Goal: Task Accomplishment & Management: Manage account settings

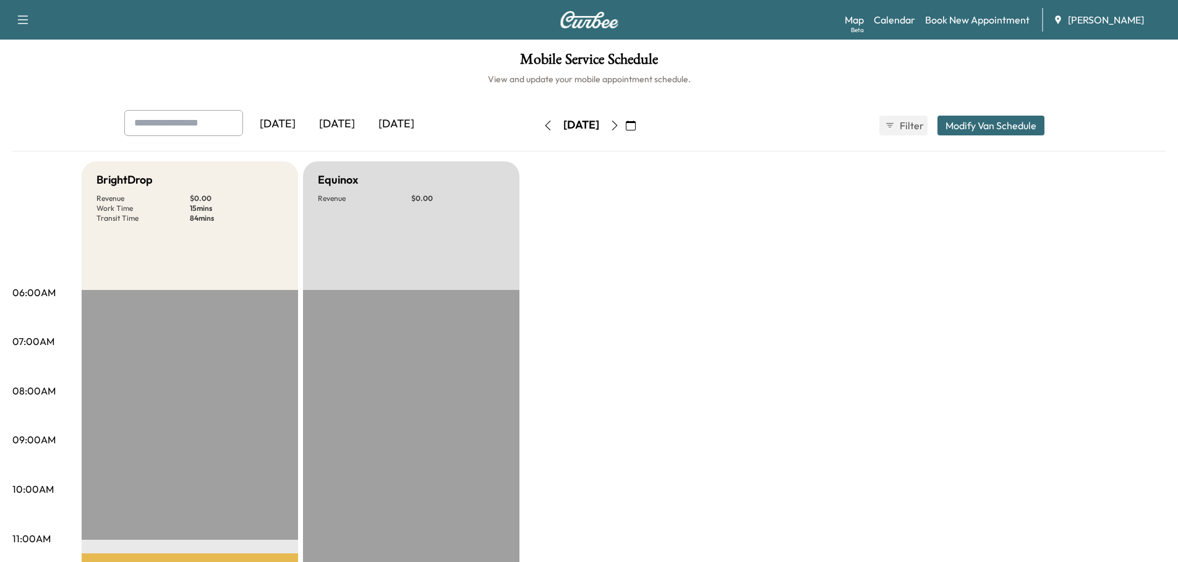
click at [402, 118] on div "[DATE]" at bounding box center [396, 124] width 59 height 28
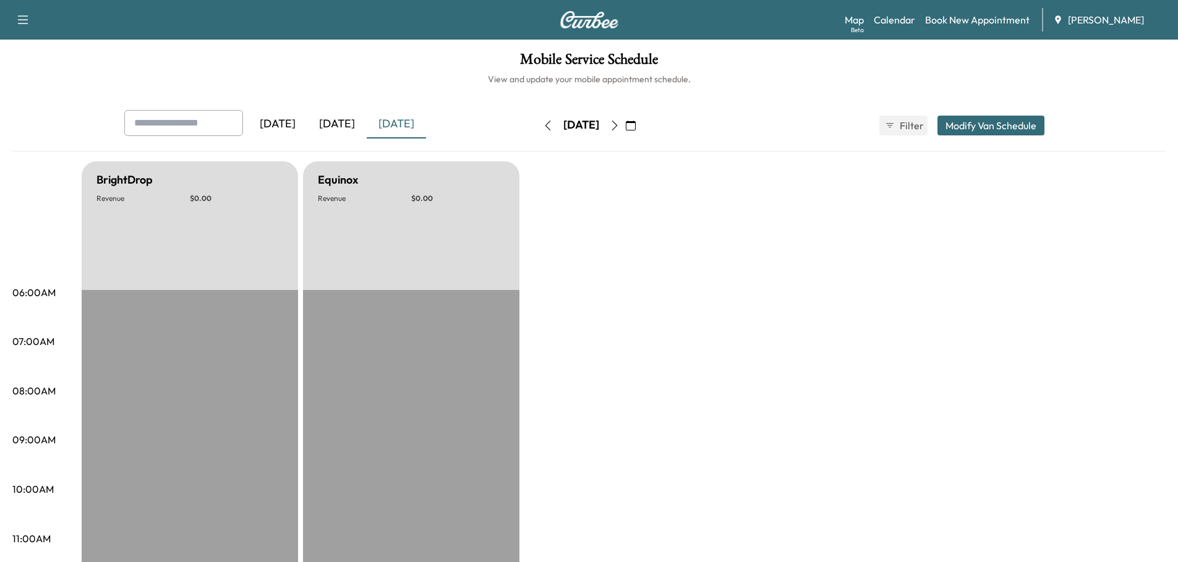
click at [617, 127] on icon "button" at bounding box center [614, 126] width 6 height 10
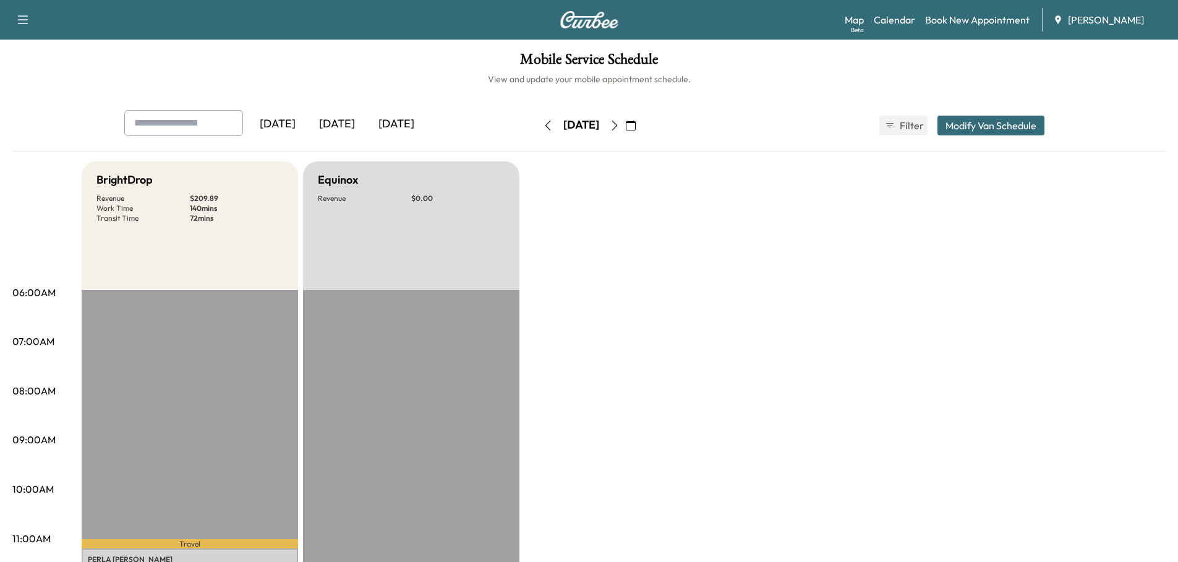
click at [620, 125] on icon "button" at bounding box center [615, 126] width 10 height 10
click at [620, 122] on icon "button" at bounding box center [615, 126] width 10 height 10
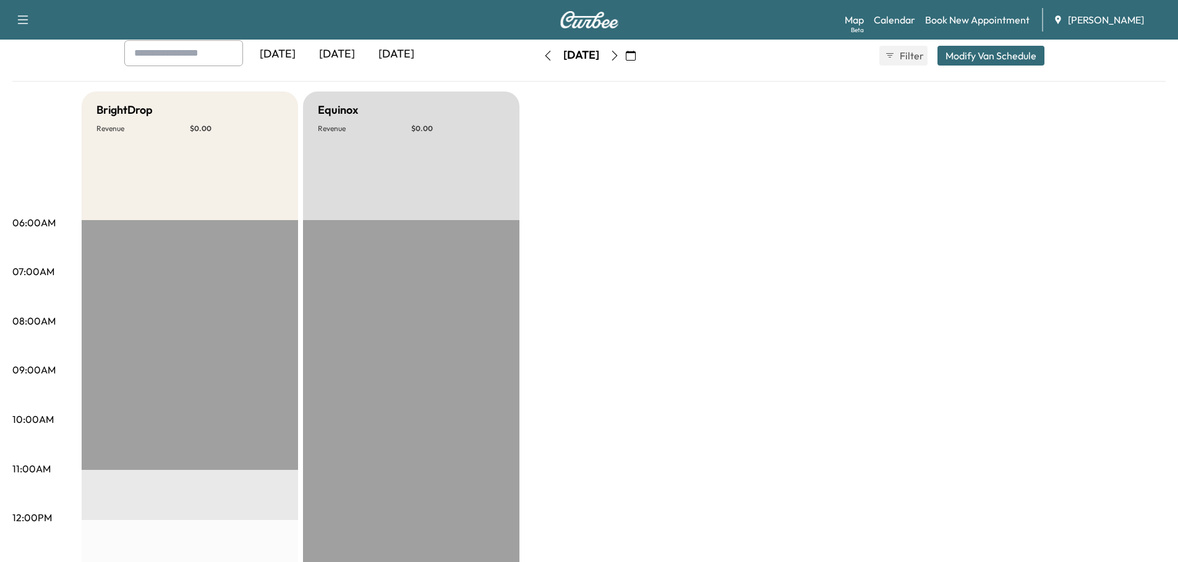
scroll to position [62, 0]
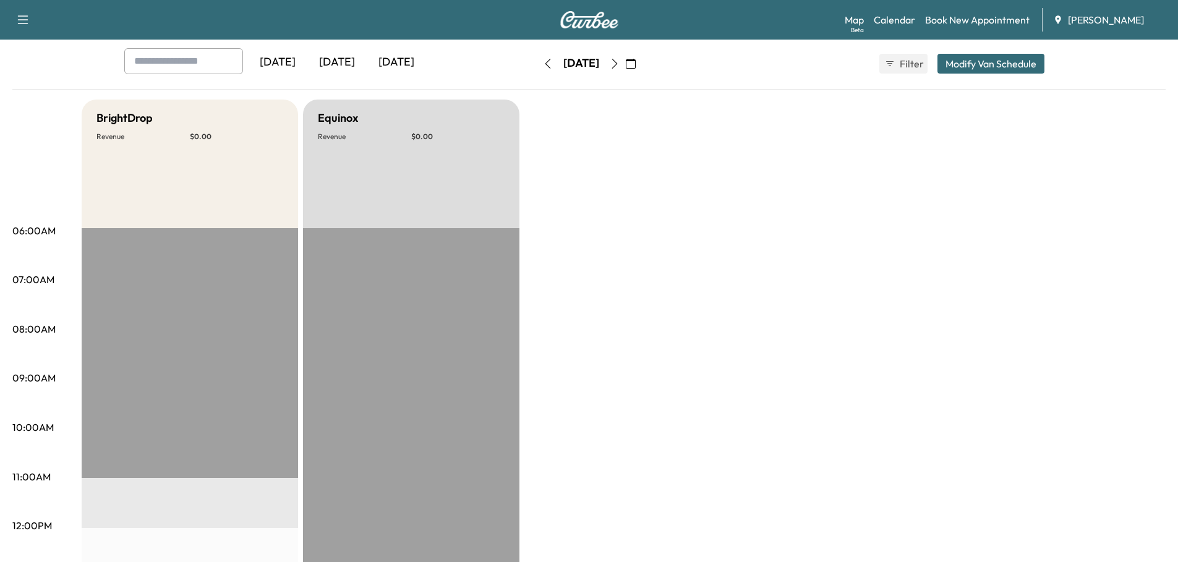
click at [620, 59] on icon "button" at bounding box center [615, 64] width 10 height 10
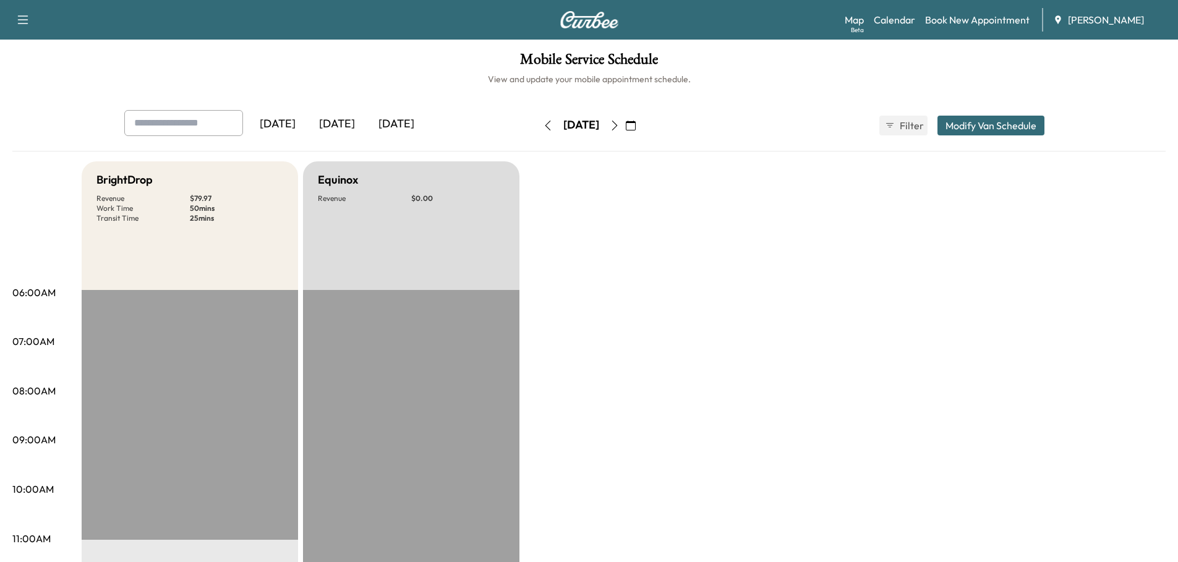
click at [636, 128] on icon "button" at bounding box center [631, 126] width 10 height 10
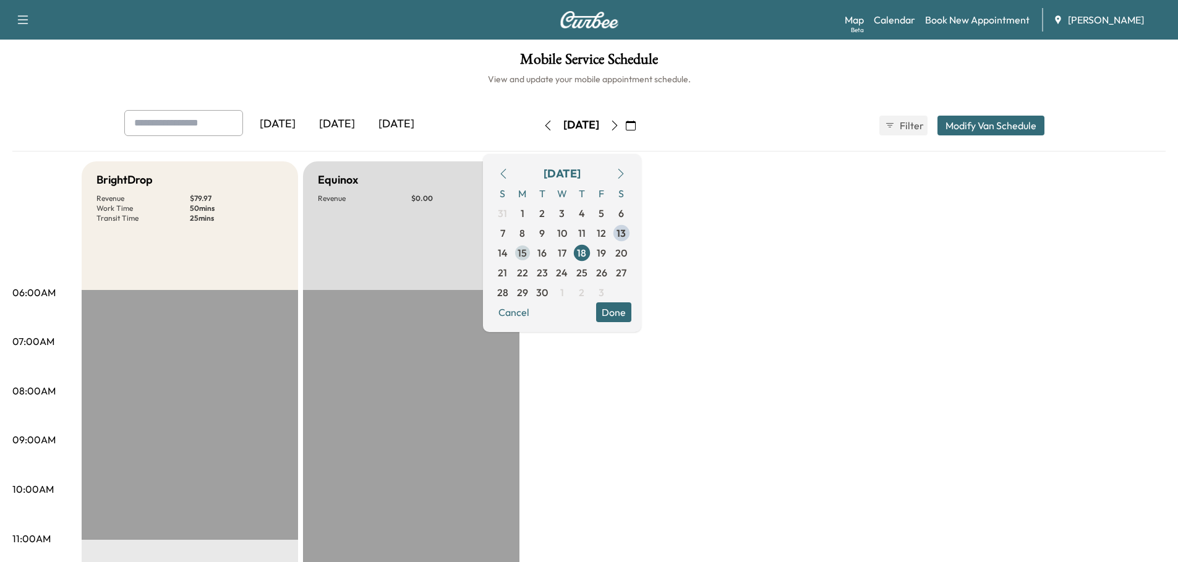
click at [527, 249] on span "15" at bounding box center [522, 252] width 9 height 15
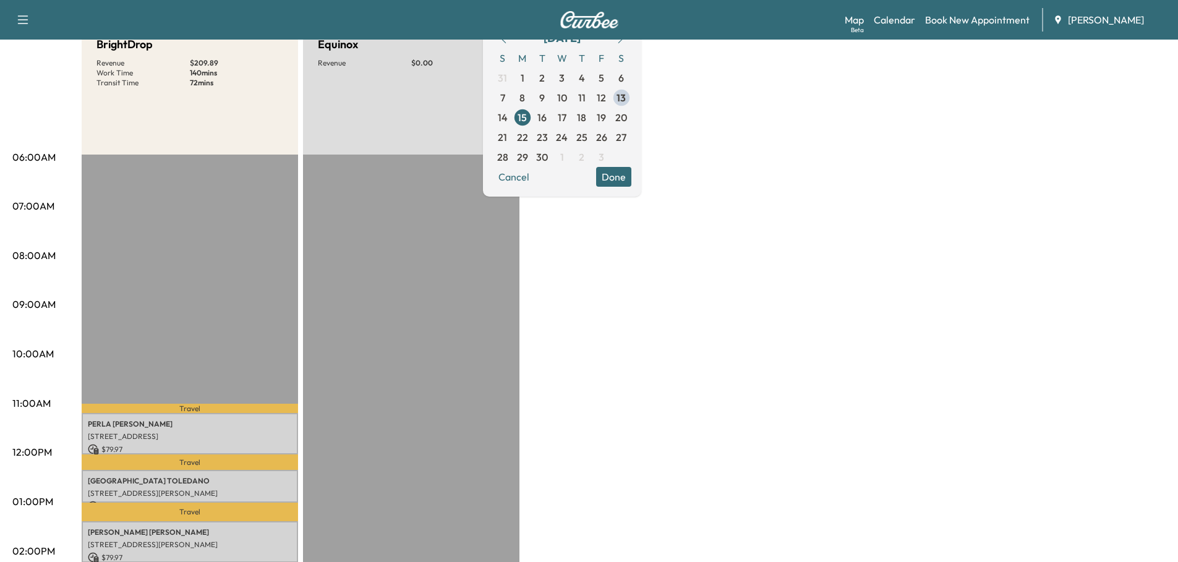
scroll to position [309, 0]
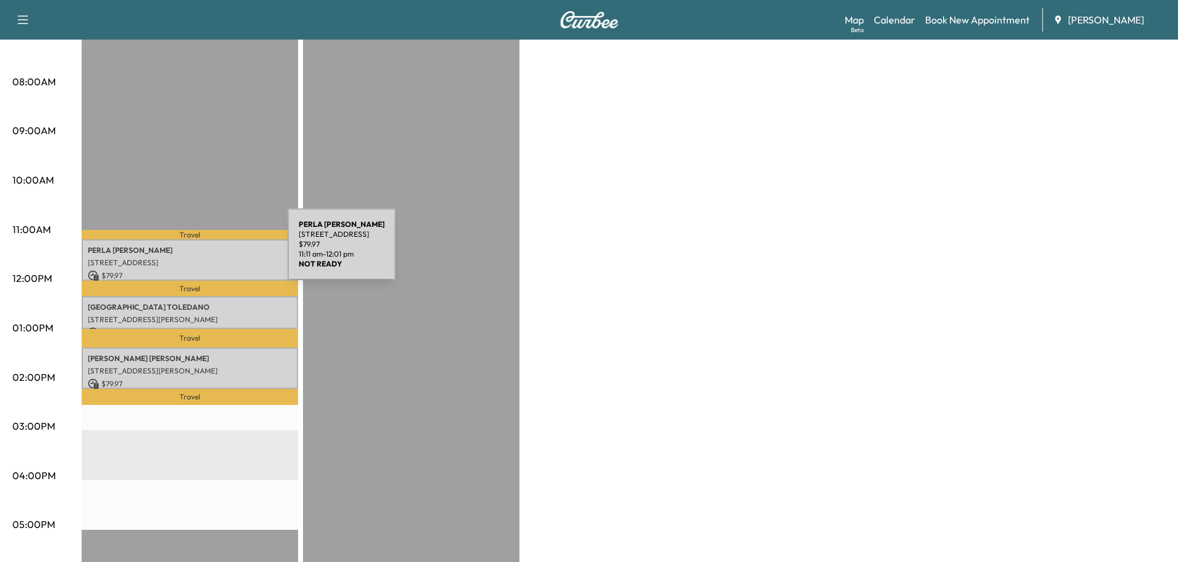
click at [195, 252] on p "[PERSON_NAME]" at bounding box center [190, 250] width 204 height 10
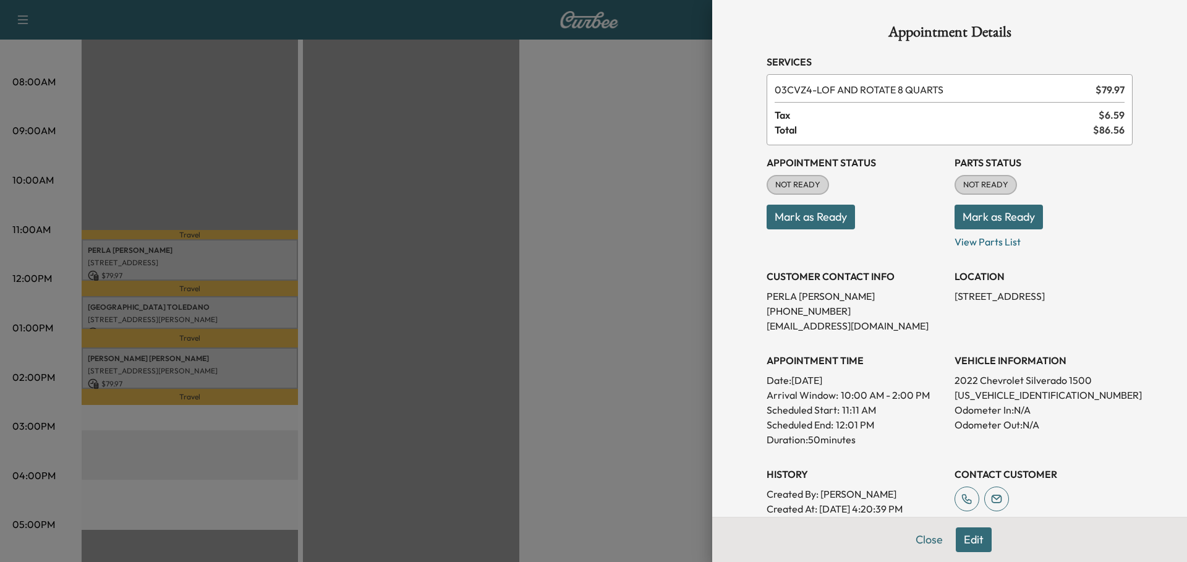
click at [976, 218] on button "Mark as Ready" at bounding box center [999, 217] width 88 height 25
click at [804, 219] on button "Mark as Ready" at bounding box center [811, 217] width 88 height 25
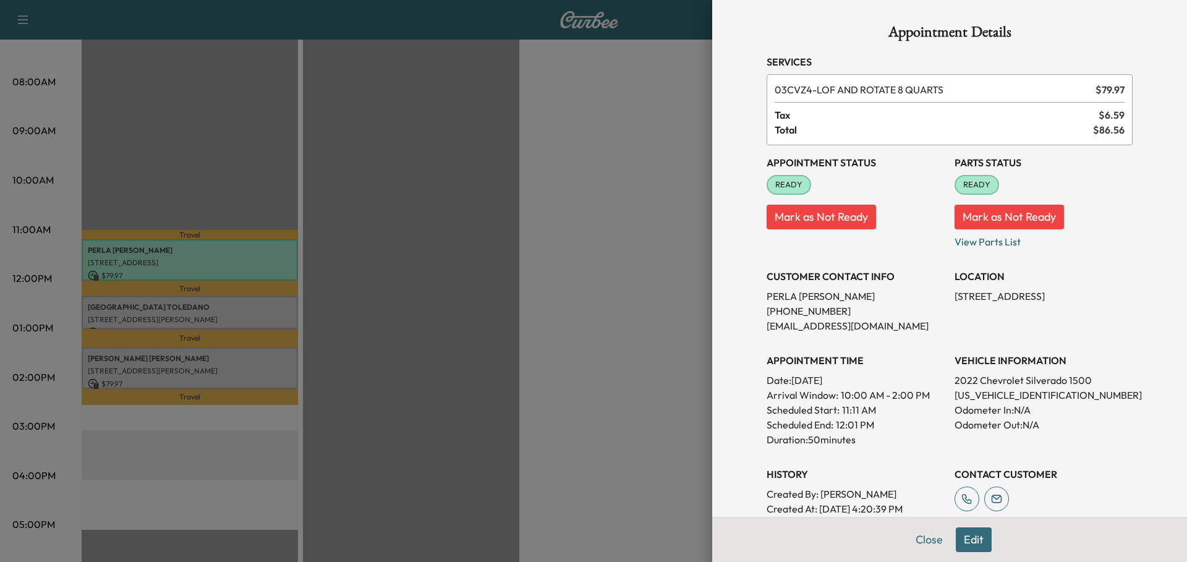
click at [241, 309] on div at bounding box center [593, 281] width 1187 height 562
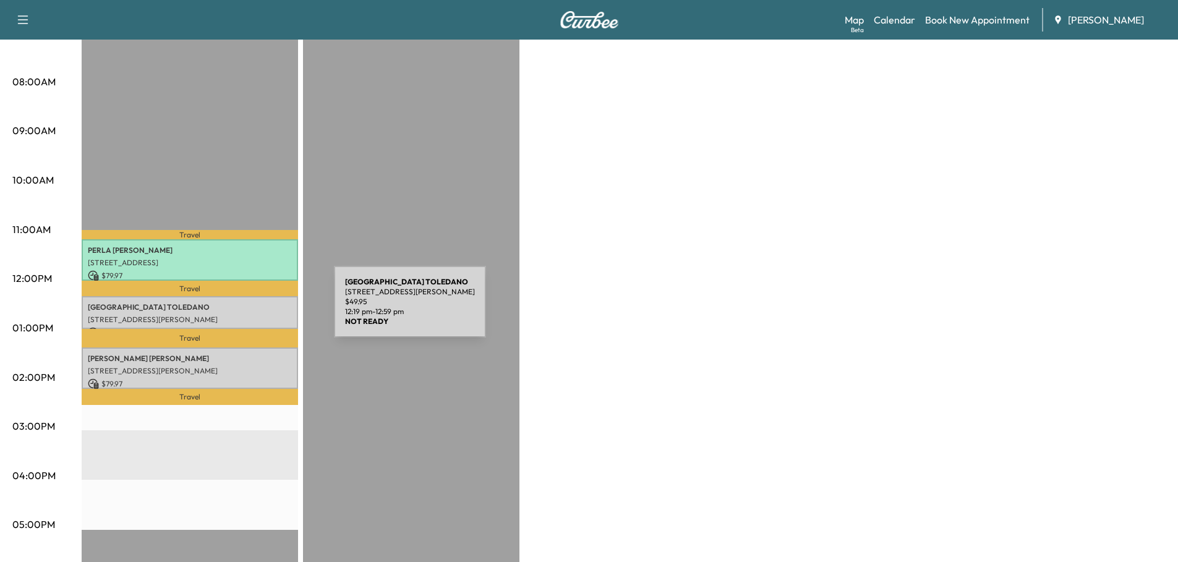
click at [242, 309] on div "[PERSON_NAME] [STREET_ADDRESS][PERSON_NAME] $ 49.95 12:19 pm - 12:59 pm" at bounding box center [190, 312] width 216 height 33
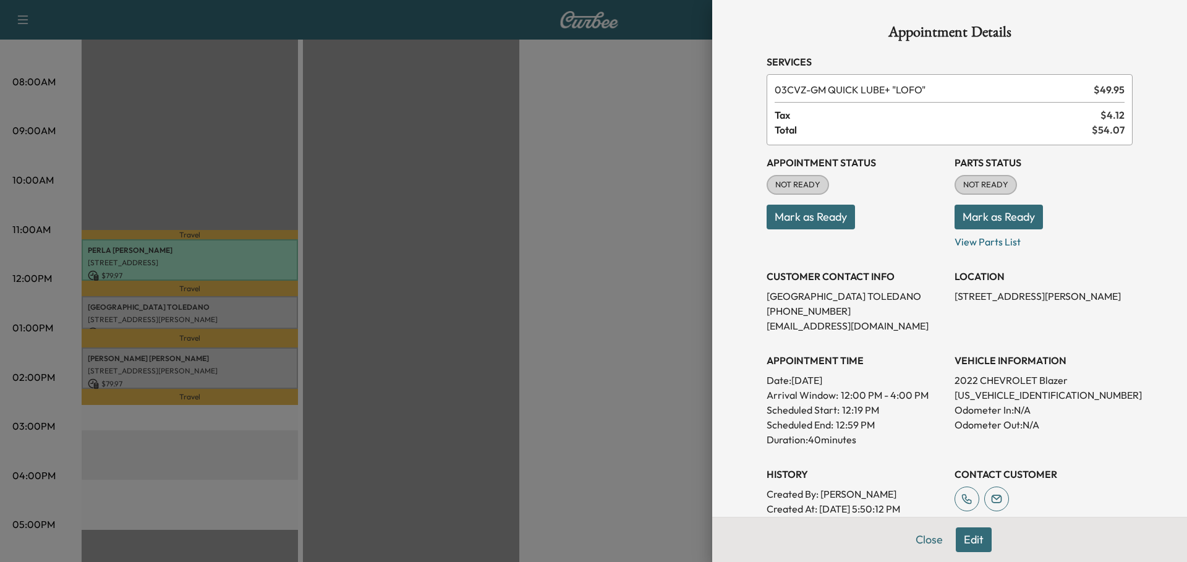
click at [998, 217] on button "Mark as Ready" at bounding box center [999, 217] width 88 height 25
click at [793, 219] on button "Mark as Ready" at bounding box center [811, 217] width 88 height 25
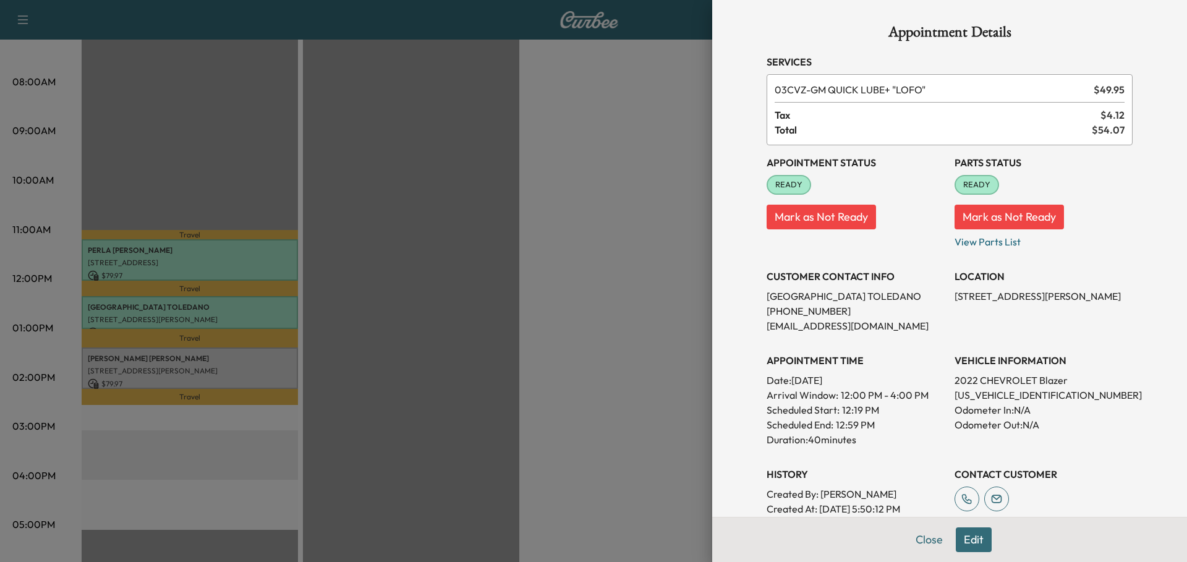
click at [198, 368] on div at bounding box center [593, 281] width 1187 height 562
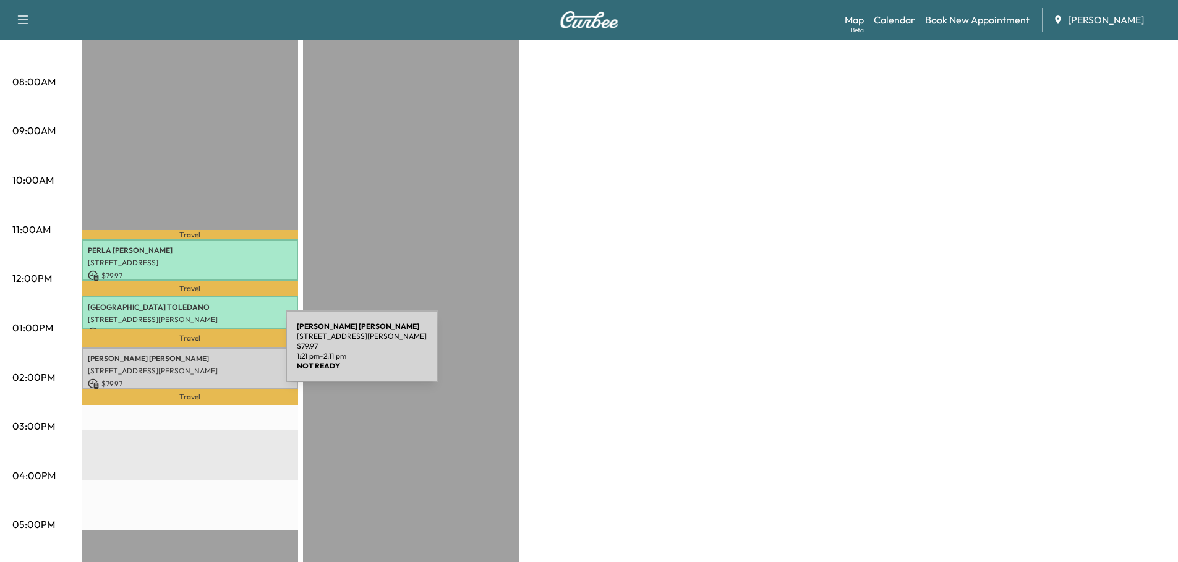
click at [193, 354] on p "[PERSON_NAME]" at bounding box center [190, 359] width 204 height 10
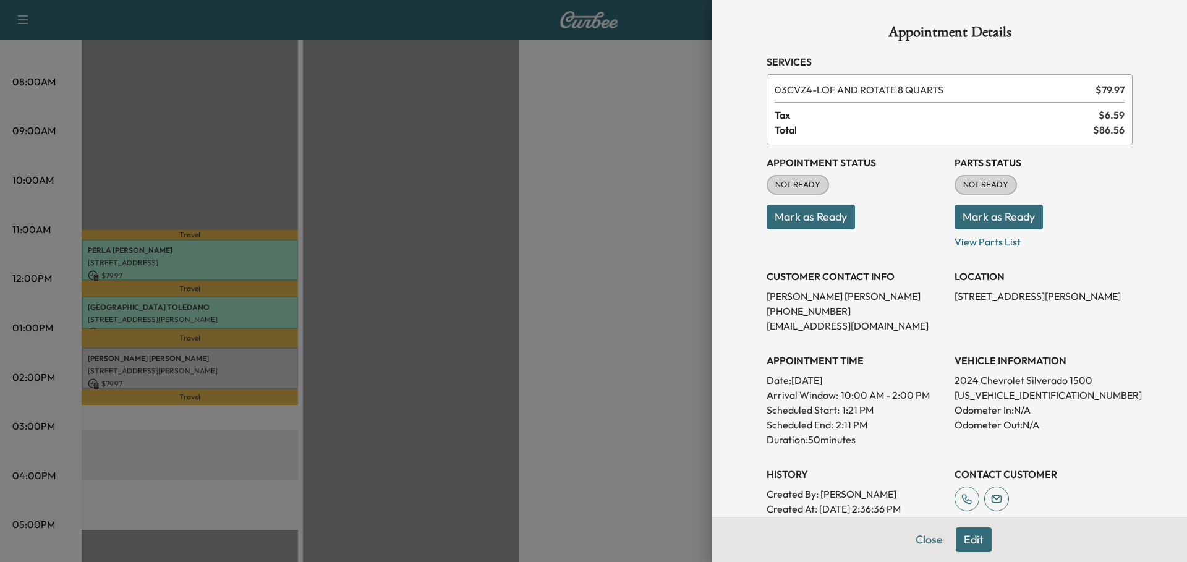
click at [973, 212] on button "Mark as Ready" at bounding box center [999, 217] width 88 height 25
click at [793, 216] on button "Mark as Ready" at bounding box center [811, 217] width 88 height 25
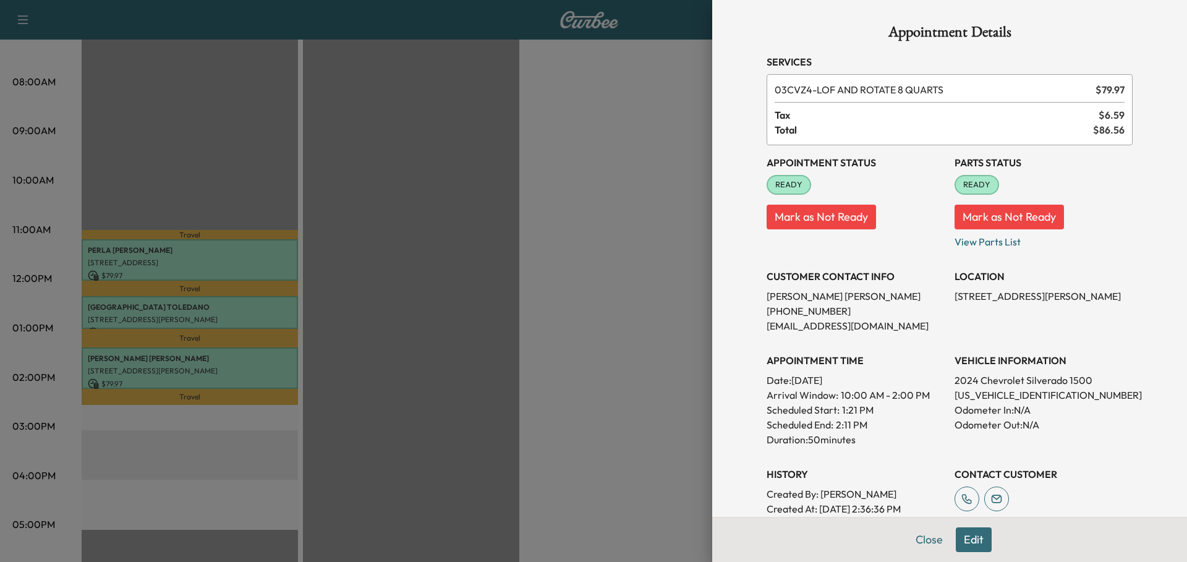
click at [500, 252] on div at bounding box center [593, 281] width 1187 height 562
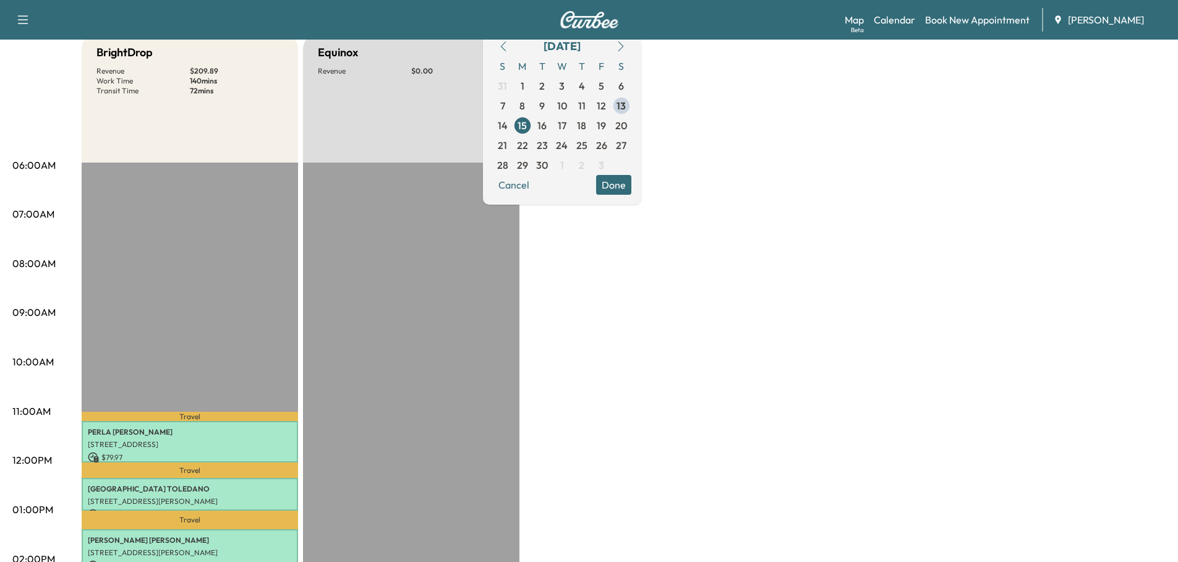
scroll to position [124, 0]
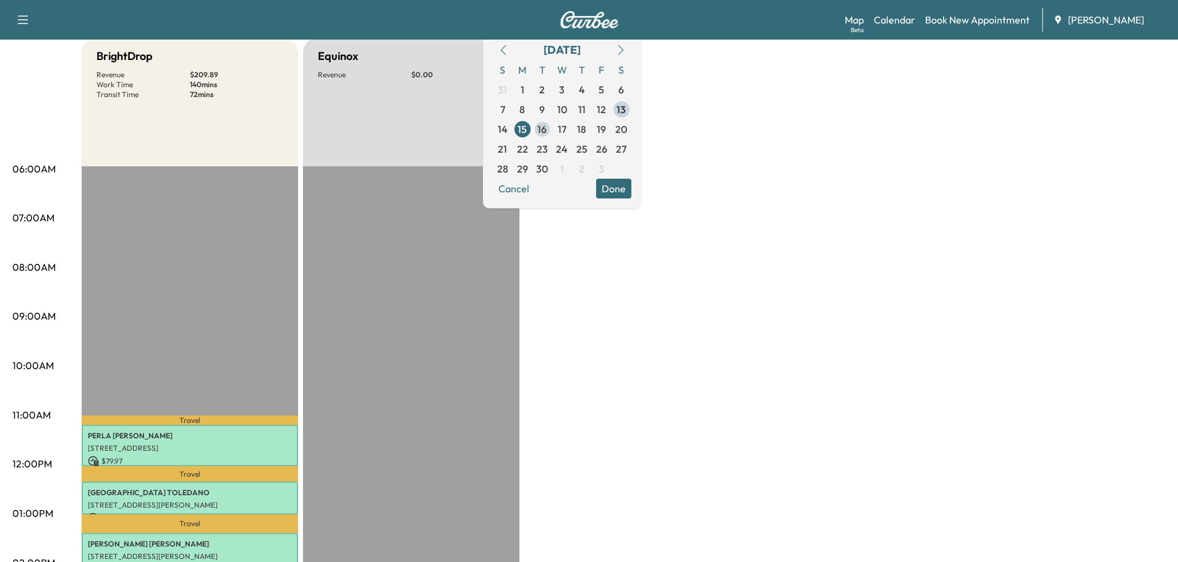
click at [547, 129] on span "16" at bounding box center [541, 129] width 9 height 15
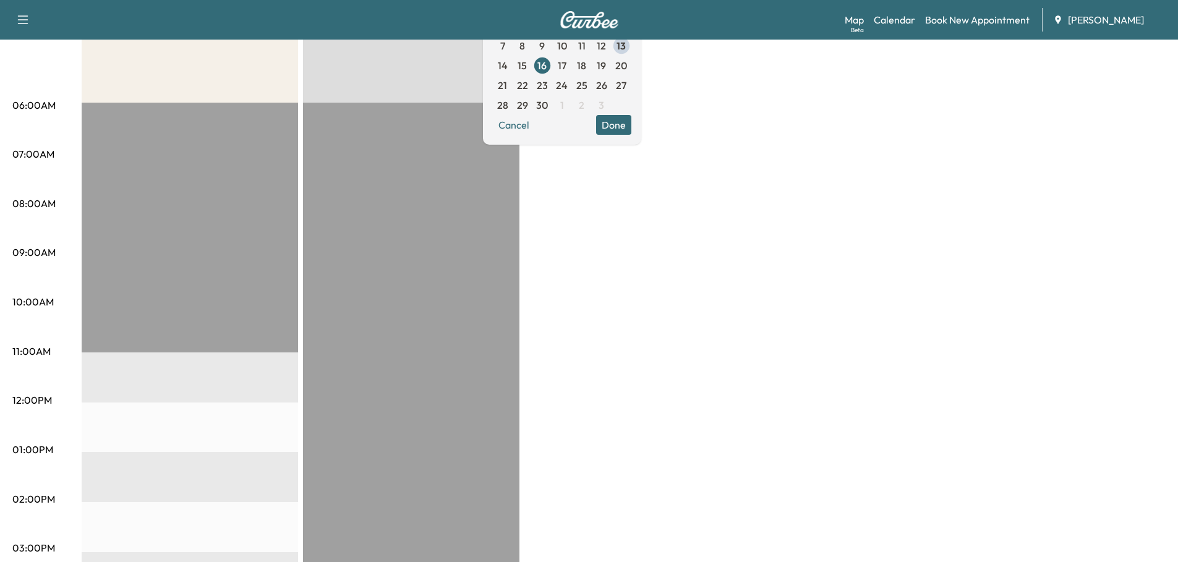
scroll to position [62, 0]
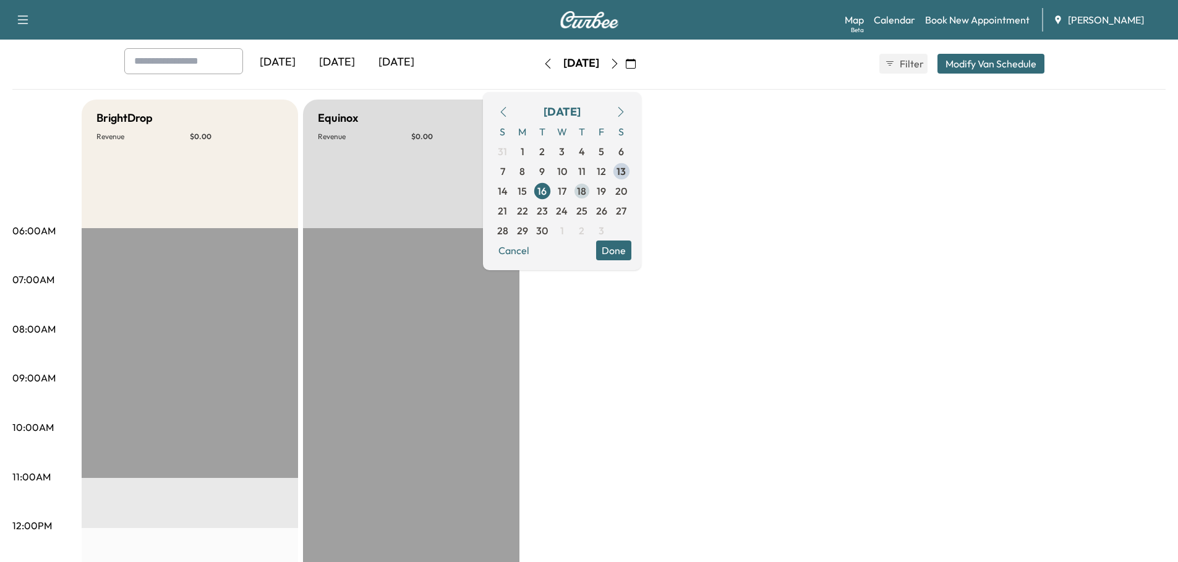
click at [586, 190] on span "18" at bounding box center [581, 191] width 9 height 15
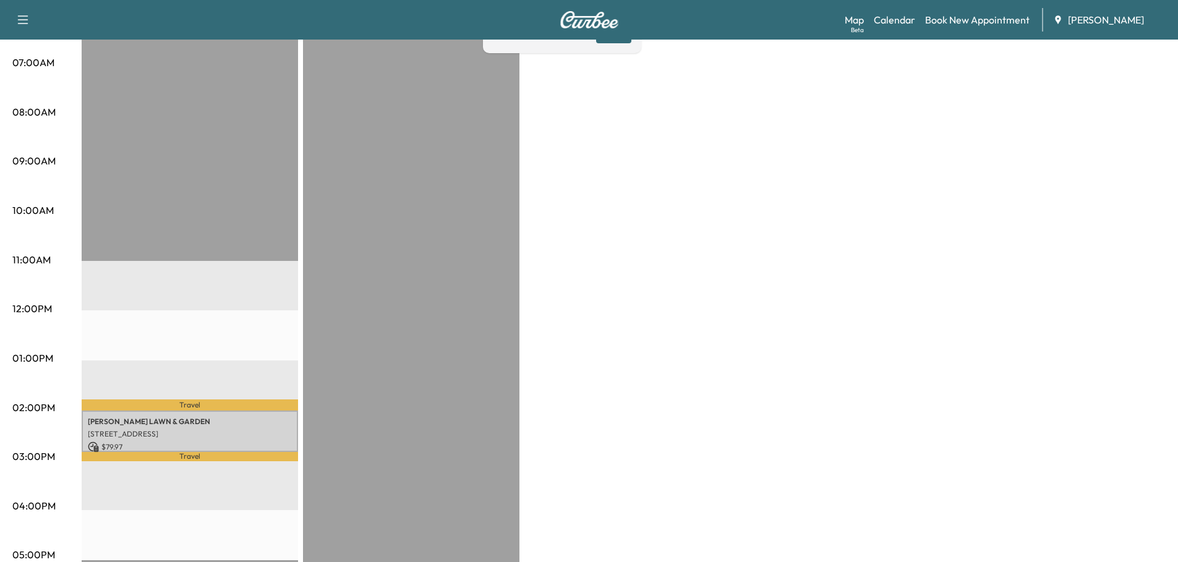
scroll to position [309, 0]
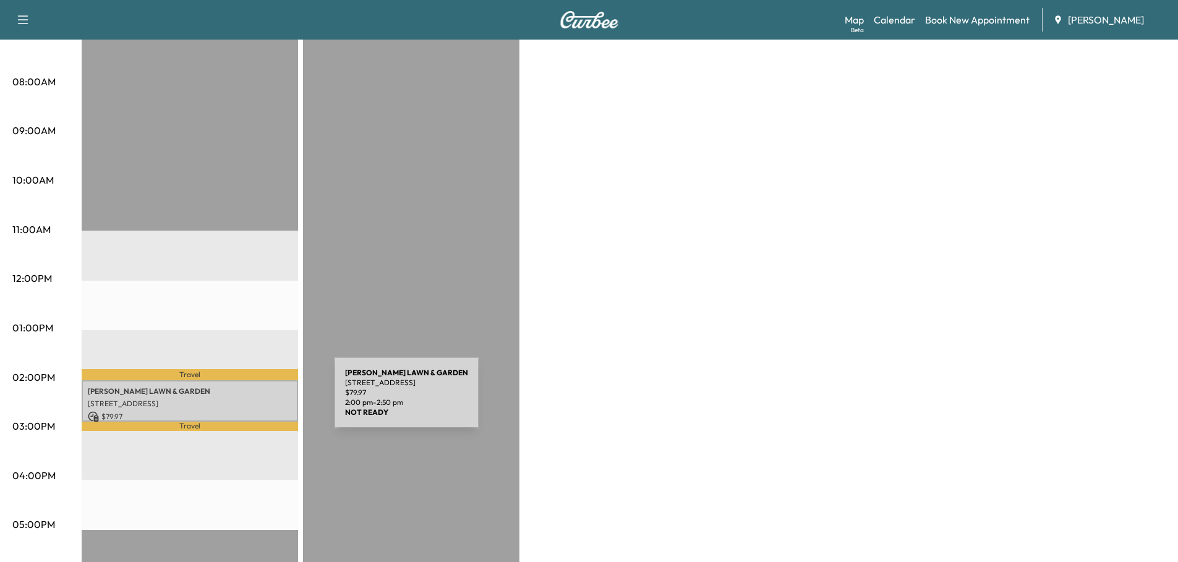
click at [242, 399] on p "[STREET_ADDRESS]" at bounding box center [190, 404] width 204 height 10
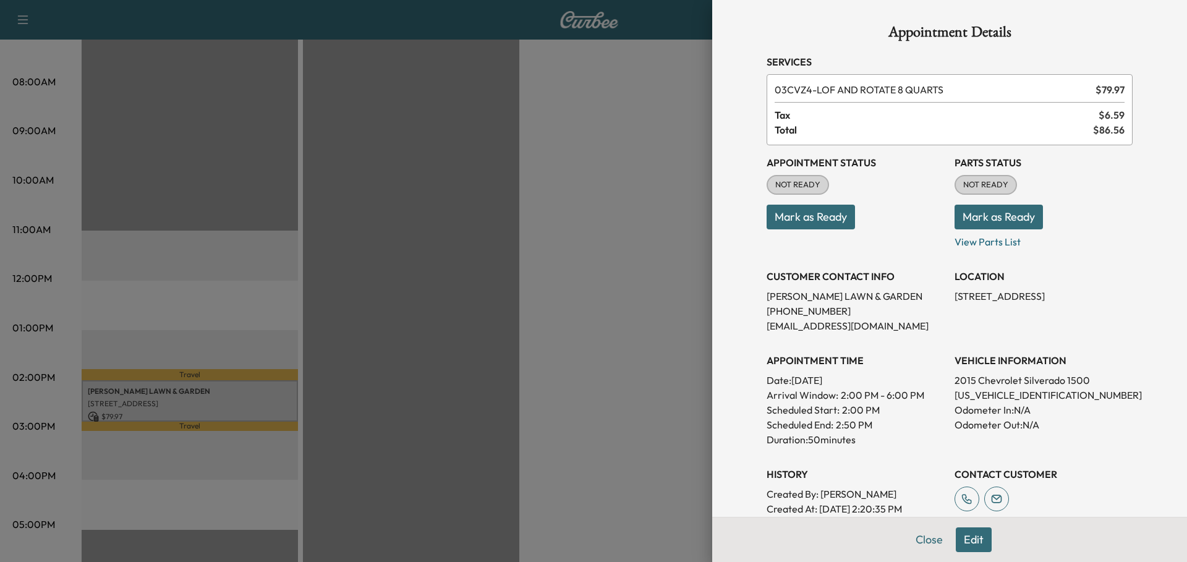
click at [608, 303] on div at bounding box center [593, 281] width 1187 height 562
